Goal: Information Seeking & Learning: Learn about a topic

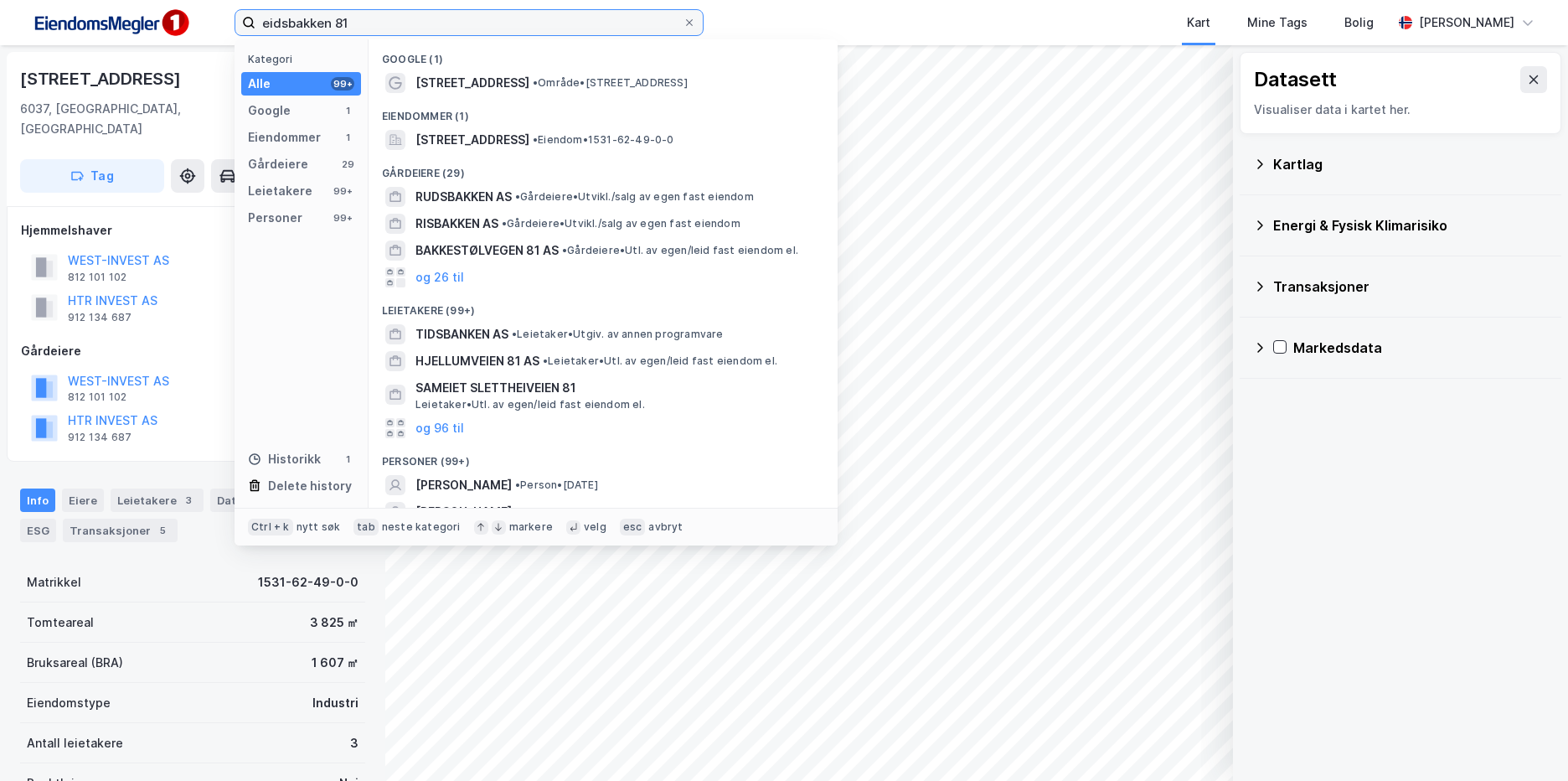
click at [372, 16] on input "eidsbakken 81" at bounding box center [468, 22] width 427 height 25
click at [187, 130] on div "[STREET_ADDRESS]" at bounding box center [192, 129] width 371 height 154
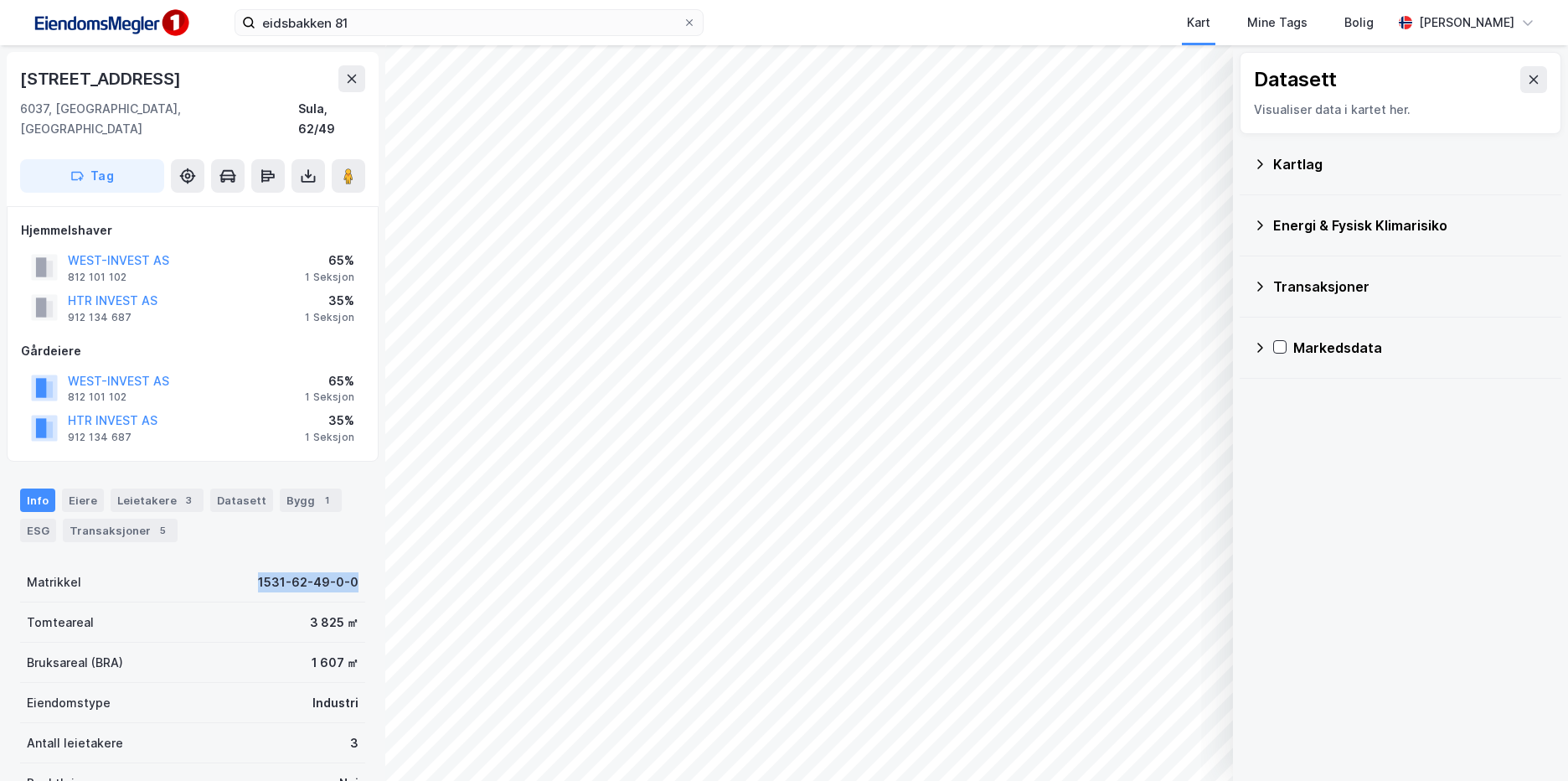
drag, startPoint x: 266, startPoint y: 571, endPoint x: 346, endPoint y: 571, distance: 80.0
click at [346, 571] on div "Matrikkel 1531-62-49-0-0" at bounding box center [193, 581] width 345 height 40
copy div "1531-62-49-0-0"
click at [228, 602] on div "Tomteareal 3 825 ㎡" at bounding box center [193, 622] width 345 height 40
click at [279, 488] on div "Bygg 1" at bounding box center [310, 500] width 62 height 23
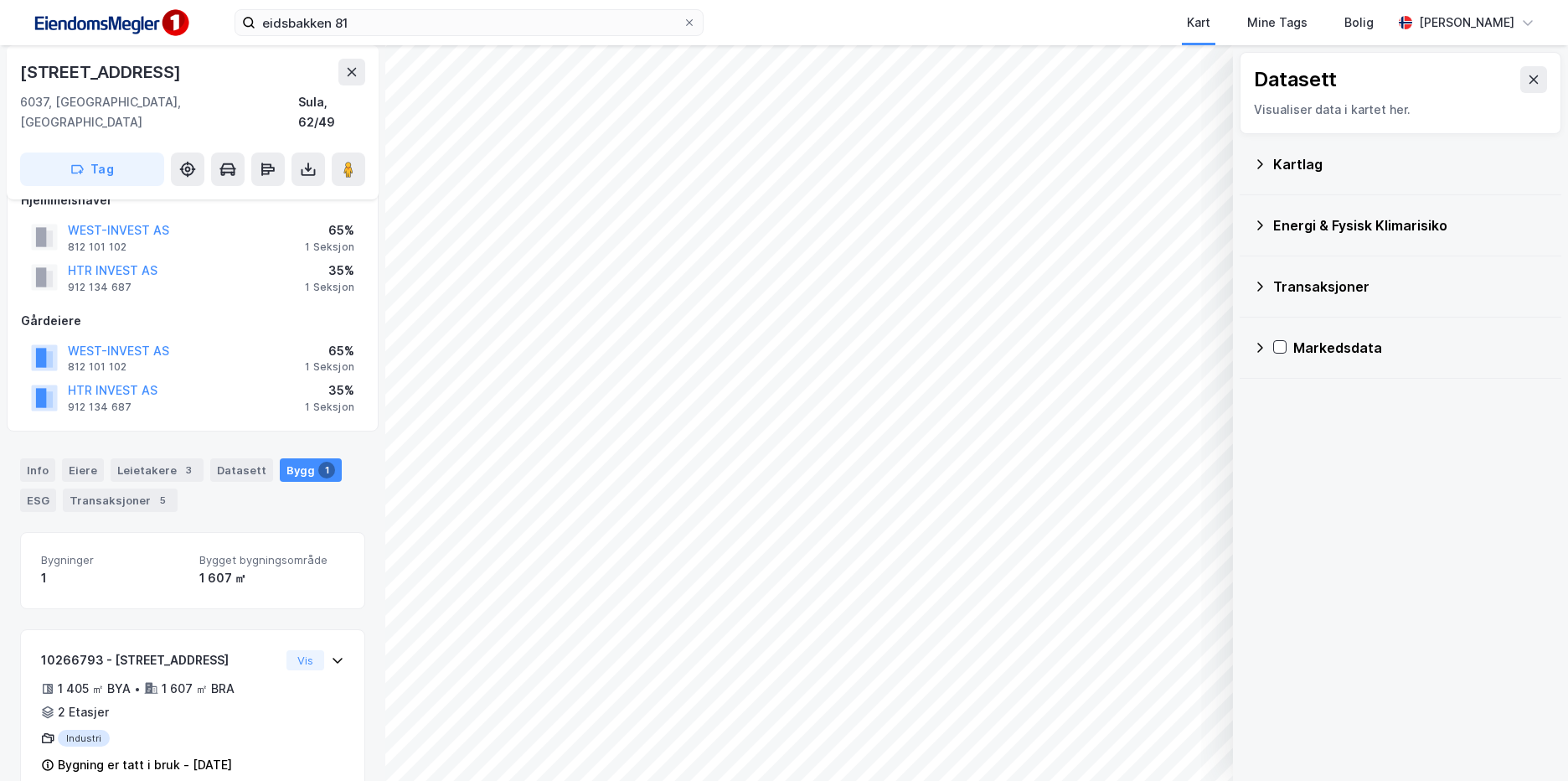
scroll to position [46, 0]
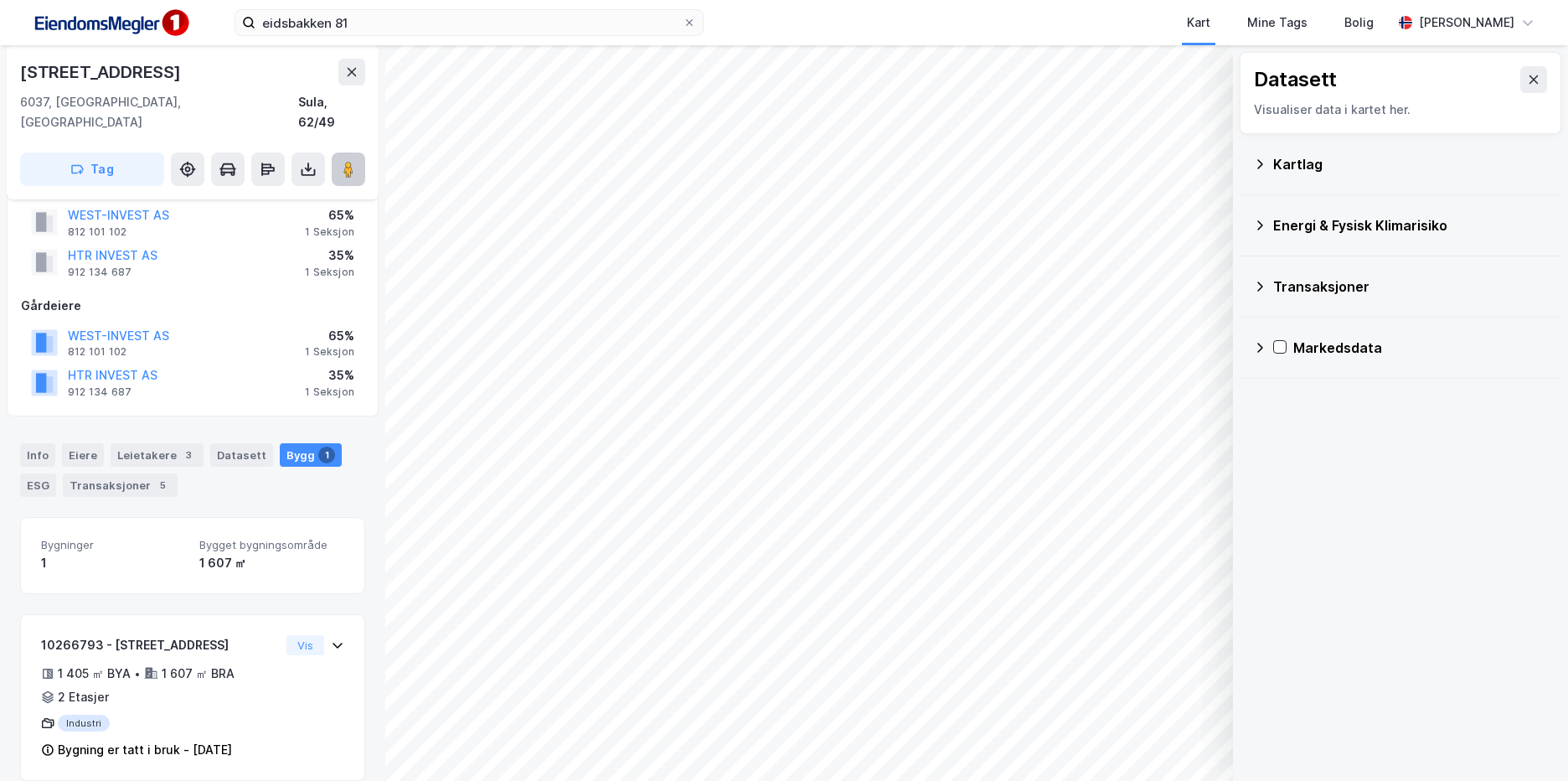
click at [339, 152] on button at bounding box center [348, 169] width 34 height 34
drag, startPoint x: 1476, startPoint y: 381, endPoint x: 1396, endPoint y: 385, distance: 80.1
click at [1396, 385] on div "Datasett Visualiser data i kartet her. Kartlag Energi & Fysisk Klimarisiko Tran…" at bounding box center [1399, 413] width 335 height 735
click at [57, 443] on div "Info [PERSON_NAME] 3 Datasett Bygg 1 ESG Transaksjoner 5" at bounding box center [193, 470] width 345 height 53
click at [51, 443] on div "Info" at bounding box center [38, 455] width 35 height 23
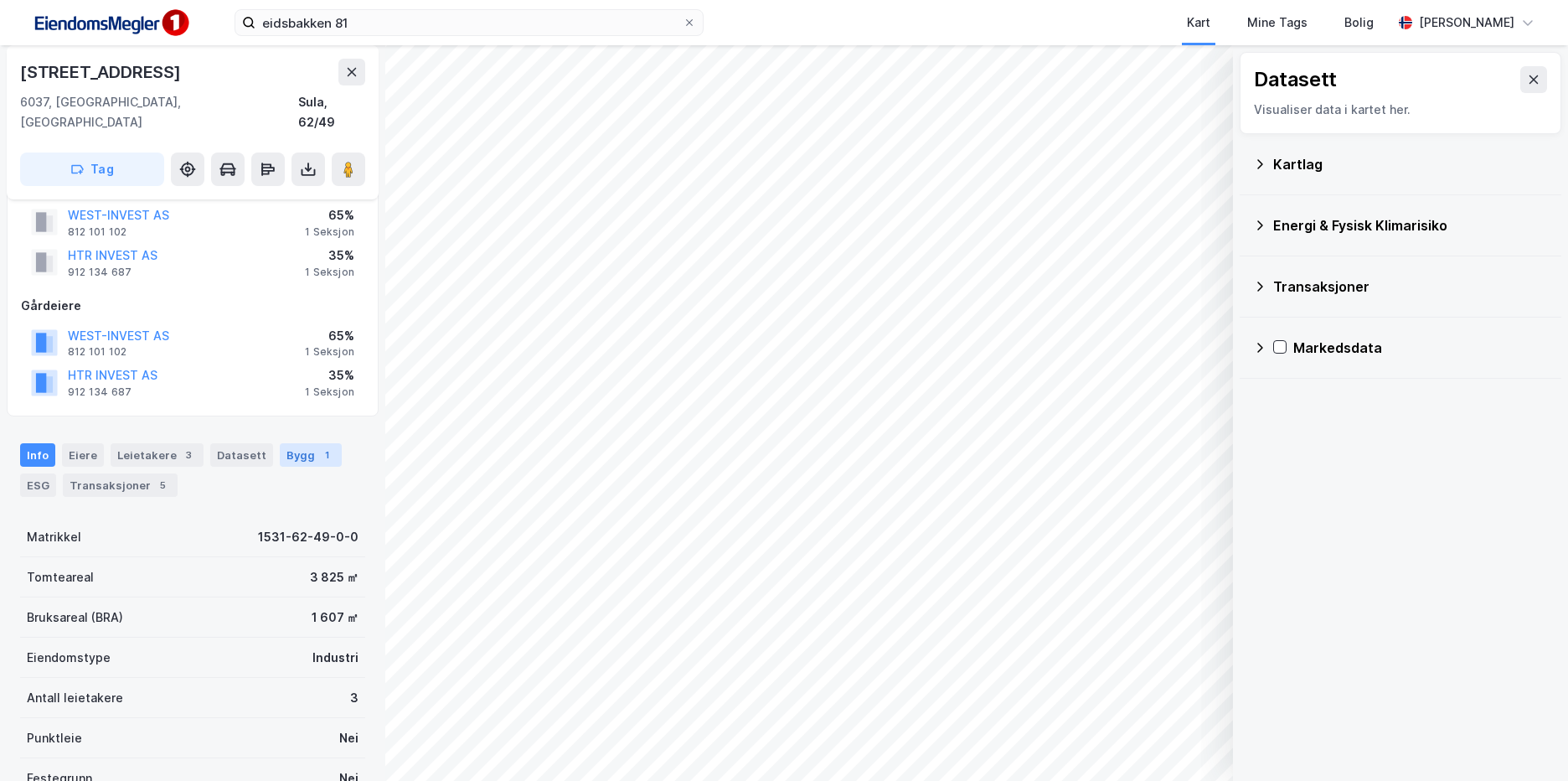
click at [282, 443] on div "Bygg 1" at bounding box center [310, 455] width 62 height 23
